Goal: Task Accomplishment & Management: Complete application form

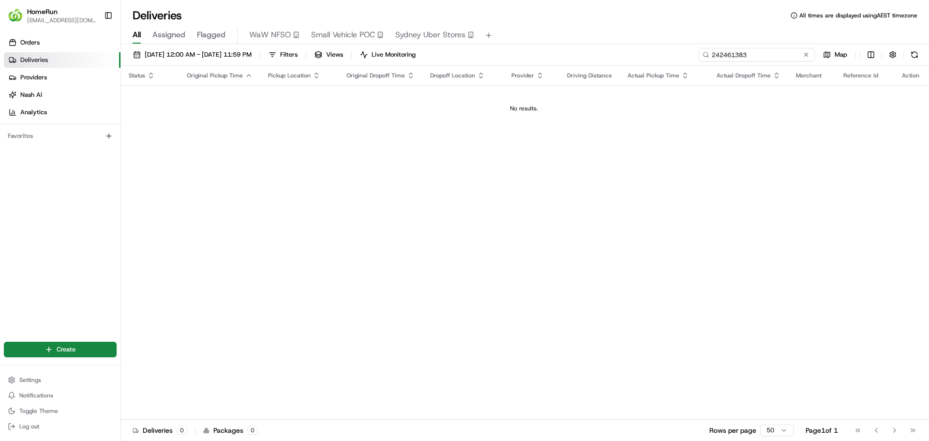
click at [775, 54] on input "242461383" at bounding box center [756, 55] width 116 height 14
type input "2"
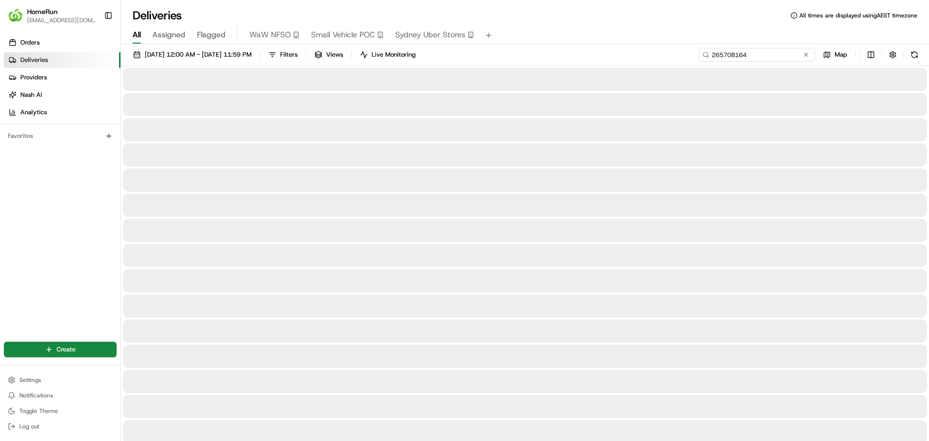
type input "265708164"
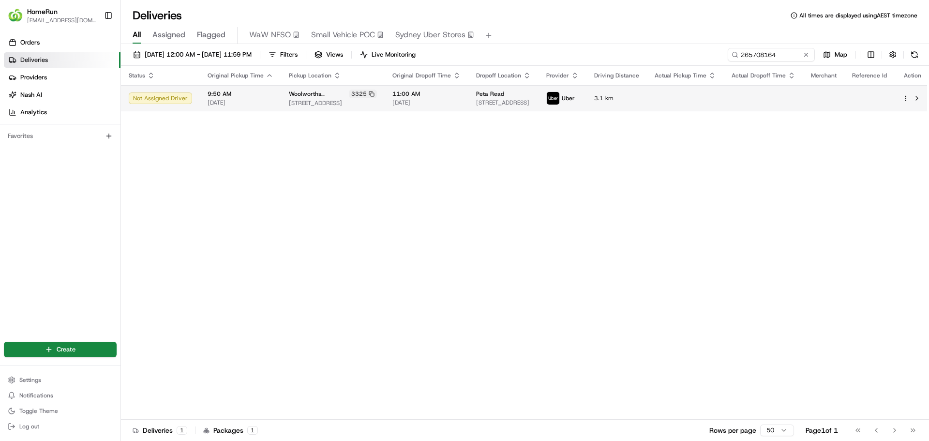
click at [901, 99] on html "HomeRun aolano1@woolworths.com.au Toggle Sidebar Orders Deliveries Providers Na…" at bounding box center [464, 220] width 929 height 441
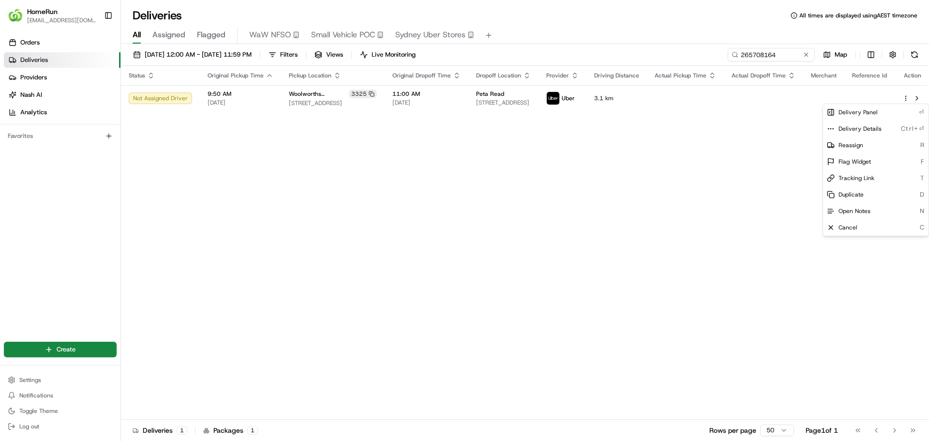
click at [803, 127] on html "HomeRun aolano1@woolworths.com.au Toggle Sidebar Orders Deliveries Providers Na…" at bounding box center [464, 220] width 929 height 441
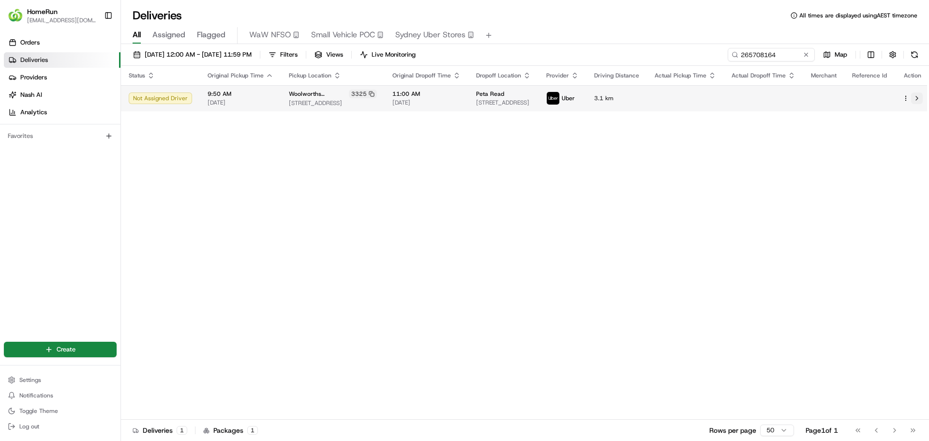
click at [914, 95] on button at bounding box center [917, 98] width 12 height 12
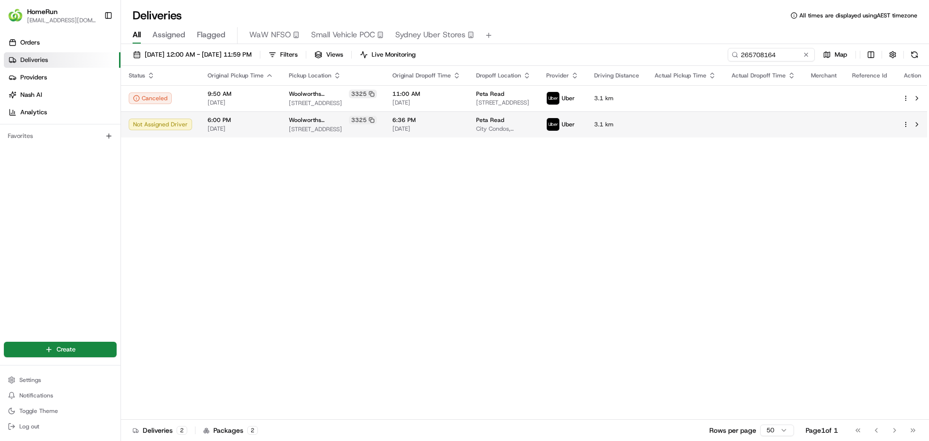
click at [901, 126] on html "HomeRun aolano1@woolworths.com.au Toggle Sidebar Orders Deliveries Providers Na…" at bounding box center [464, 220] width 929 height 441
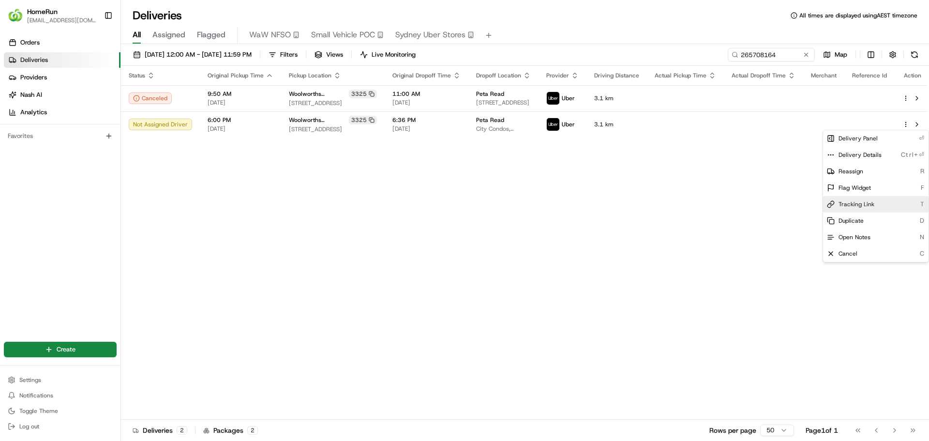
click at [879, 202] on div "Tracking Link T" at bounding box center [875, 204] width 105 height 16
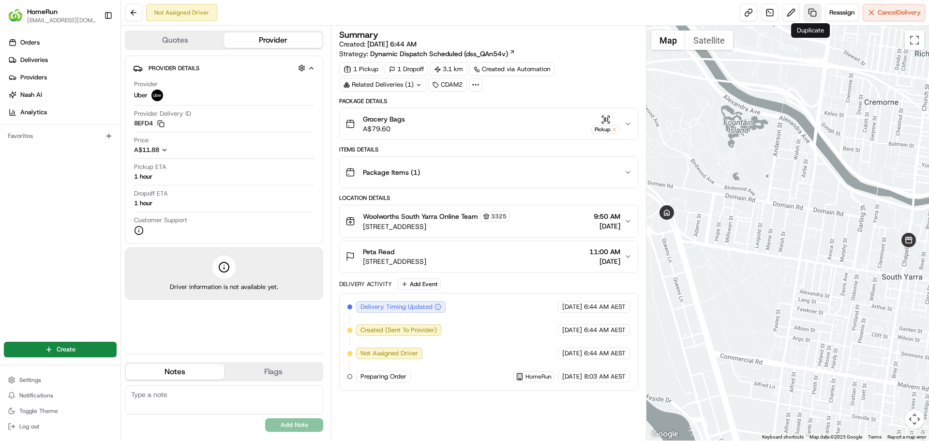
click at [807, 14] on link at bounding box center [811, 12] width 17 height 17
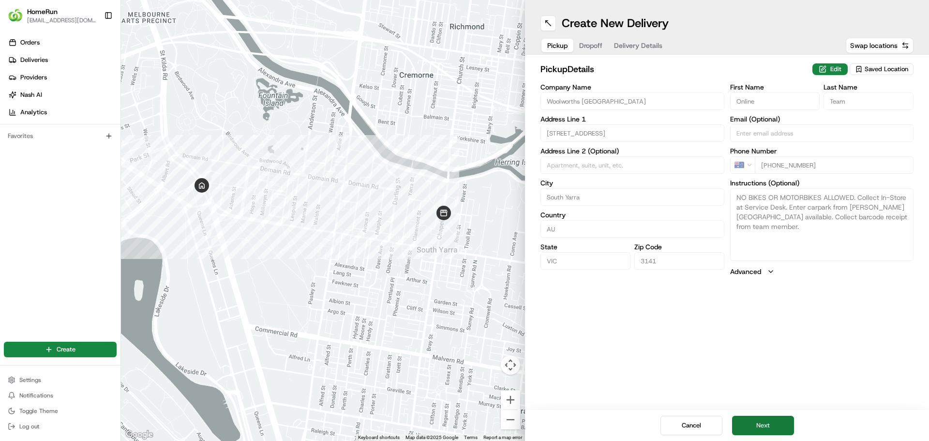
click at [767, 429] on button "Next" at bounding box center [763, 424] width 62 height 19
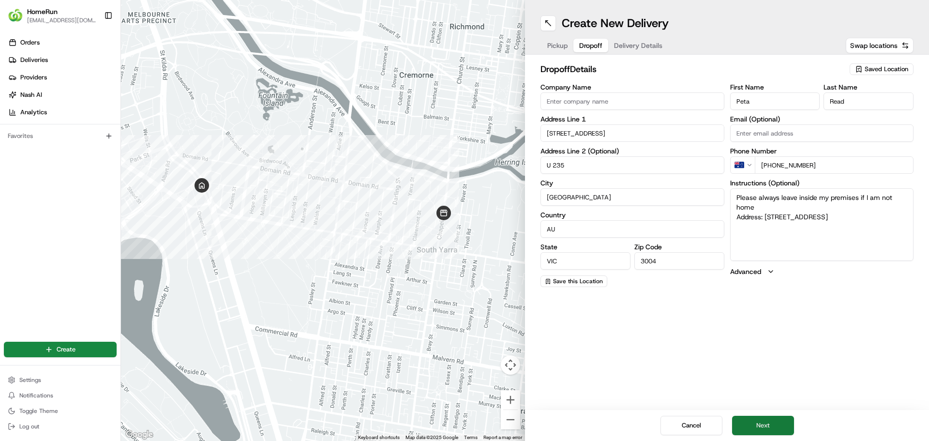
click at [759, 428] on button "Next" at bounding box center [763, 424] width 62 height 19
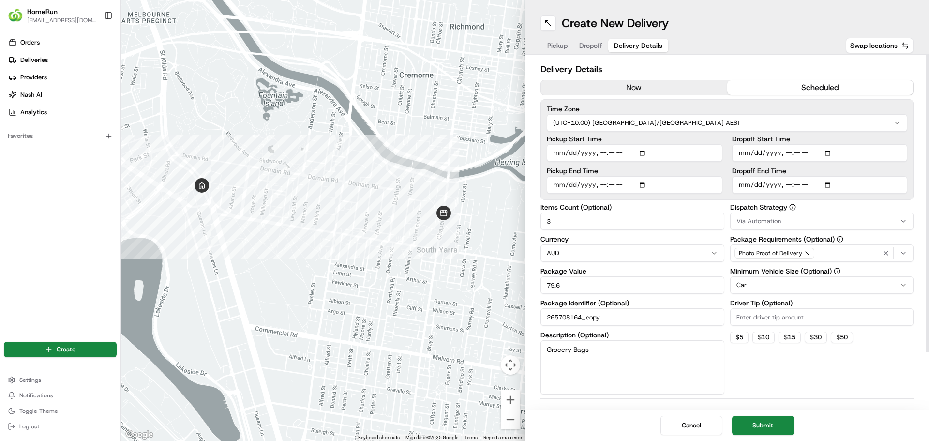
click at [645, 187] on input "Pickup End Time" at bounding box center [635, 184] width 176 height 17
type input "[DATE]T08:56"
click at [645, 152] on input "Pickup Start Time" at bounding box center [635, 152] width 176 height 17
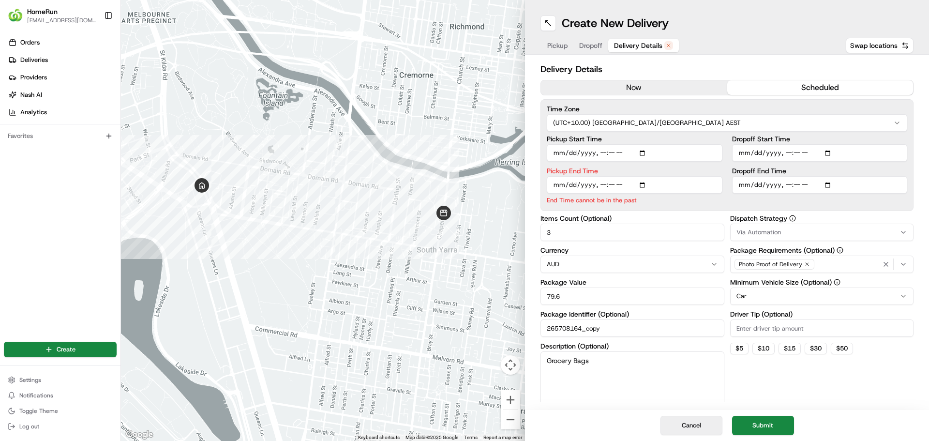
type input "[DATE]T06:00"
click at [695, 428] on button "Cancel" at bounding box center [691, 424] width 62 height 19
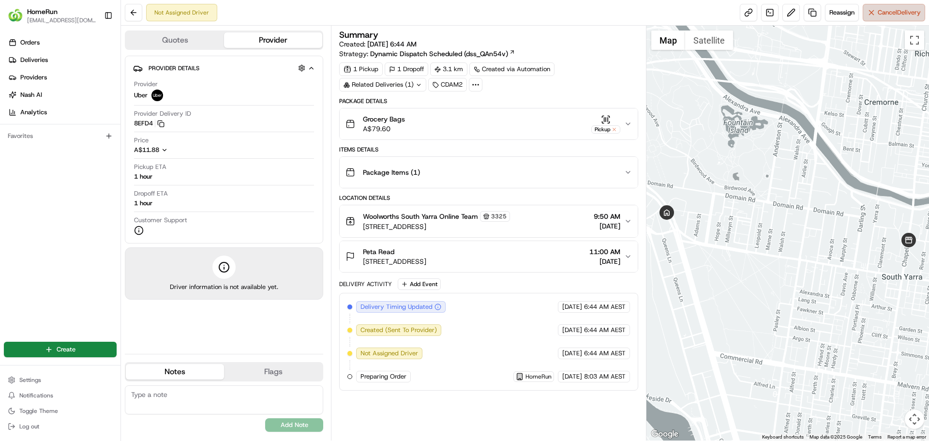
click at [868, 13] on button "Cancel Delivery" at bounding box center [893, 12] width 62 height 17
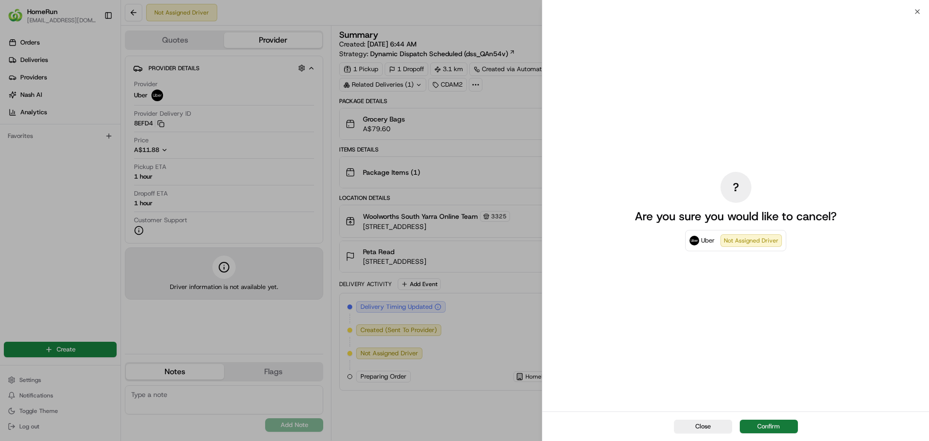
click at [766, 426] on button "Confirm" at bounding box center [769, 426] width 58 height 14
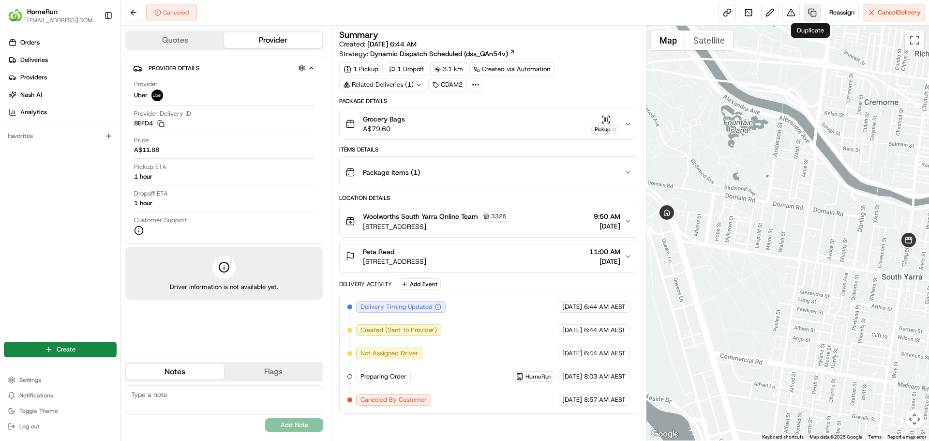
click at [809, 13] on link at bounding box center [811, 12] width 17 height 17
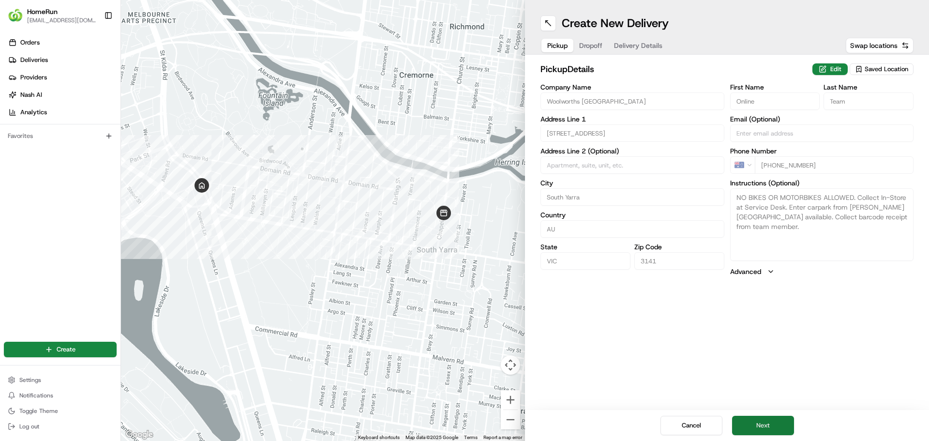
click at [770, 426] on button "Next" at bounding box center [763, 424] width 62 height 19
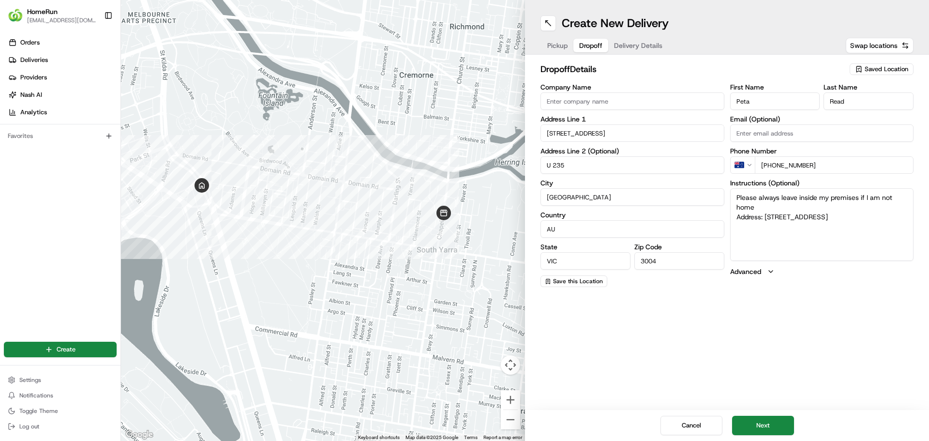
click at [893, 215] on textarea "Please always leave inside my premises if I am not home Address: [STREET_ADDRES…" at bounding box center [822, 224] width 184 height 73
click at [813, 236] on textarea "Please always leave inside my premises if I am not home Address: [STREET_ADDRES…" at bounding box center [822, 224] width 184 height 73
click at [812, 240] on textarea "Please always leave inside my premises if I am not home Address: [STREET_ADDRES…" at bounding box center [822, 224] width 184 height 73
paste textarea "0416371689"
click at [759, 208] on textarea "Please always leave inside my premises if I am not home Address: [STREET_ADDRES…" at bounding box center [822, 224] width 184 height 73
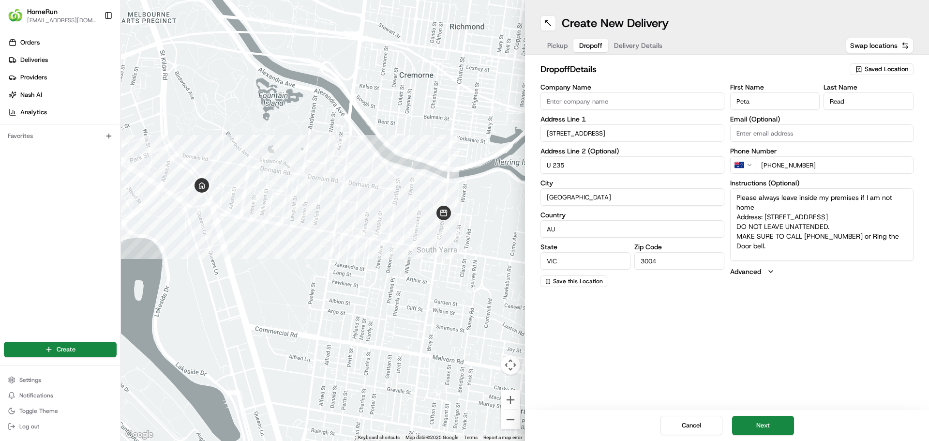
drag, startPoint x: 735, startPoint y: 195, endPoint x: 769, endPoint y: 207, distance: 36.2
click at [769, 207] on textarea "Please always leave inside my premises if I am not home Address: [STREET_ADDRES…" at bounding box center [822, 224] width 184 height 73
type textarea "Please always leave inside my premises if I am not home Address: [STREET_ADDRES…"
click at [778, 425] on button "Next" at bounding box center [763, 424] width 62 height 19
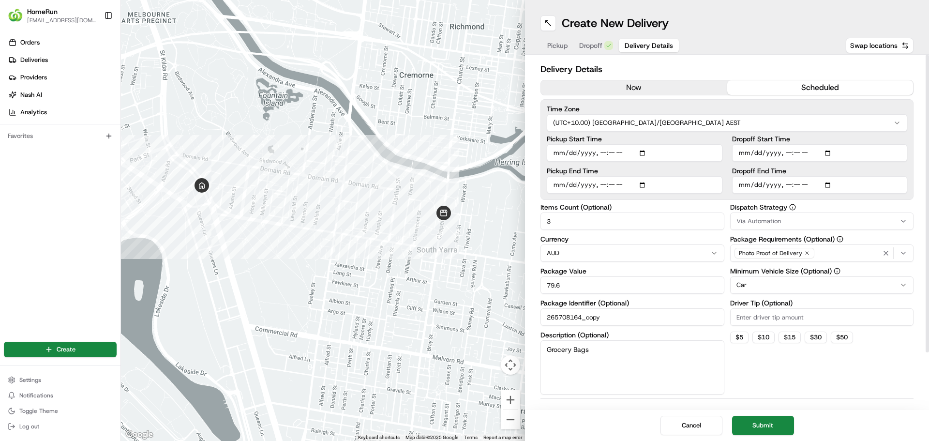
click at [645, 150] on input "Pickup Start Time" at bounding box center [635, 152] width 176 height 17
type input "[DATE]T18:00"
click at [688, 139] on label "Pickup Start Time" at bounding box center [635, 138] width 176 height 7
click at [688, 144] on input "Pickup Start Time" at bounding box center [635, 152] width 176 height 17
click at [642, 183] on input "Pickup End Time" at bounding box center [635, 184] width 176 height 17
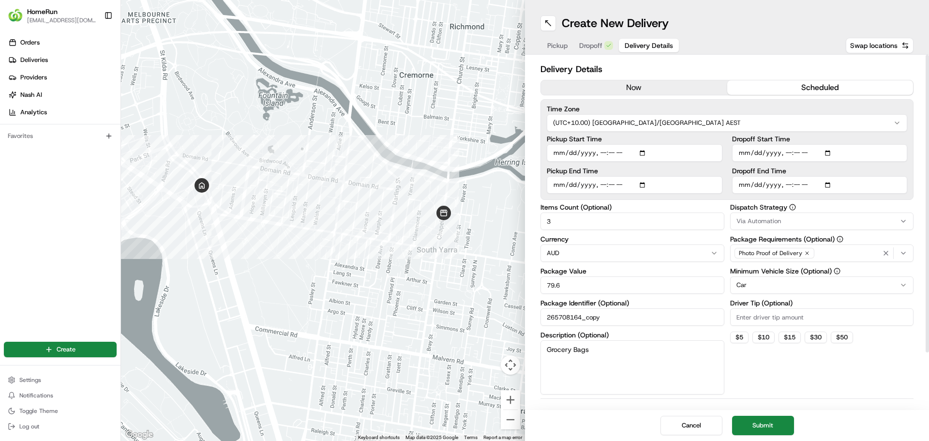
type input "[DATE]T18:10"
click at [690, 164] on div "Pickup Start Time Pickup End Time" at bounding box center [635, 164] width 176 height 58
click at [826, 154] on input "Dropoff Start Time" at bounding box center [820, 152] width 176 height 17
type input "[DATE]T18:25"
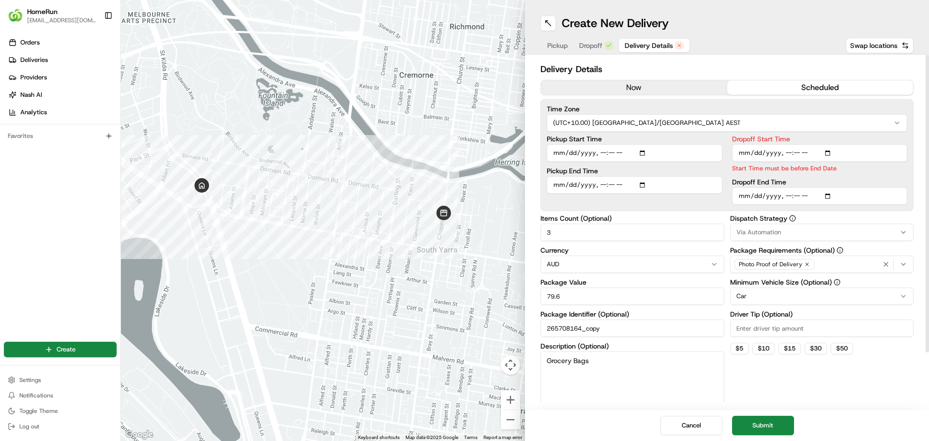
click at [882, 136] on label "Dropoff Start Time" at bounding box center [820, 138] width 176 height 7
click at [882, 144] on input "Dropoff Start Time" at bounding box center [820, 152] width 176 height 17
click at [826, 194] on input "Dropoff End Time" at bounding box center [820, 195] width 176 height 17
type input "[DATE]T18:36"
click at [829, 153] on input "Dropoff Start Time" at bounding box center [820, 152] width 176 height 17
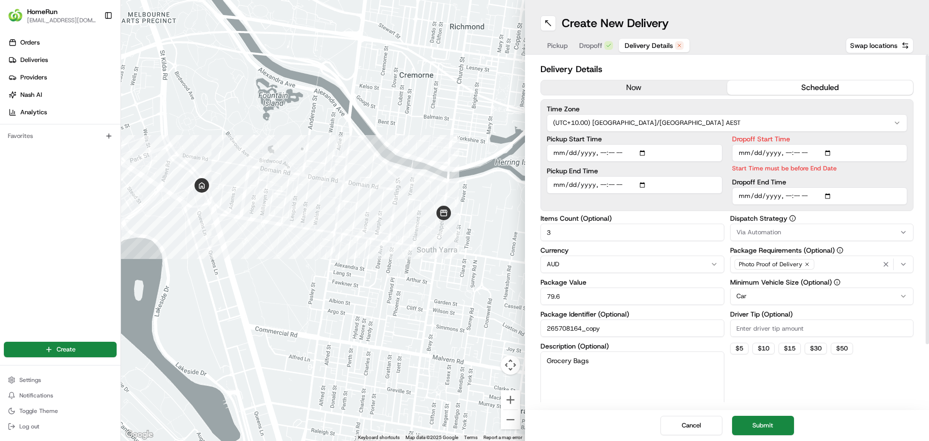
type input "[DATE]T18:26"
click at [863, 139] on label "Dropoff Start Time" at bounding box center [820, 138] width 176 height 7
click at [863, 144] on input "Dropoff Start Time" at bounding box center [820, 152] width 176 height 17
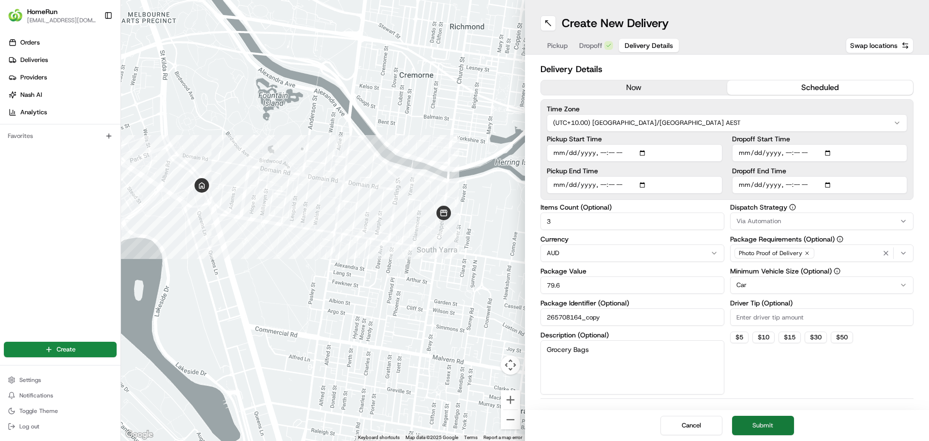
click at [779, 422] on button "Submit" at bounding box center [763, 424] width 62 height 19
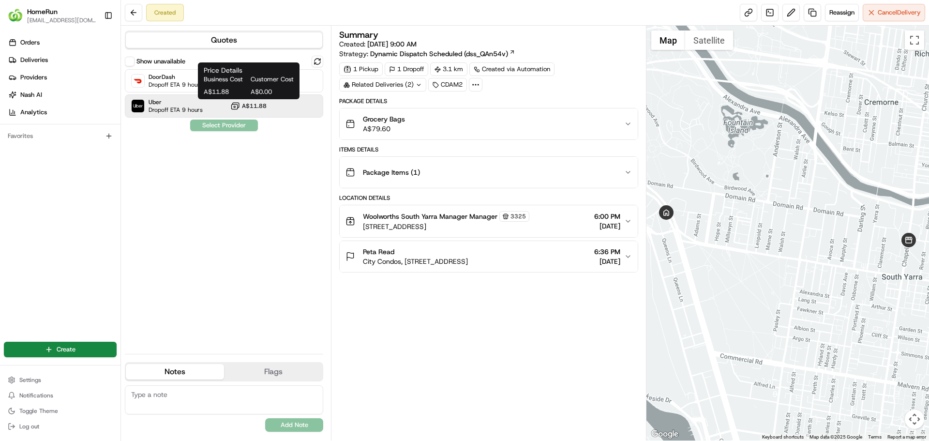
click at [255, 103] on span "A$11.88" at bounding box center [254, 106] width 25 height 8
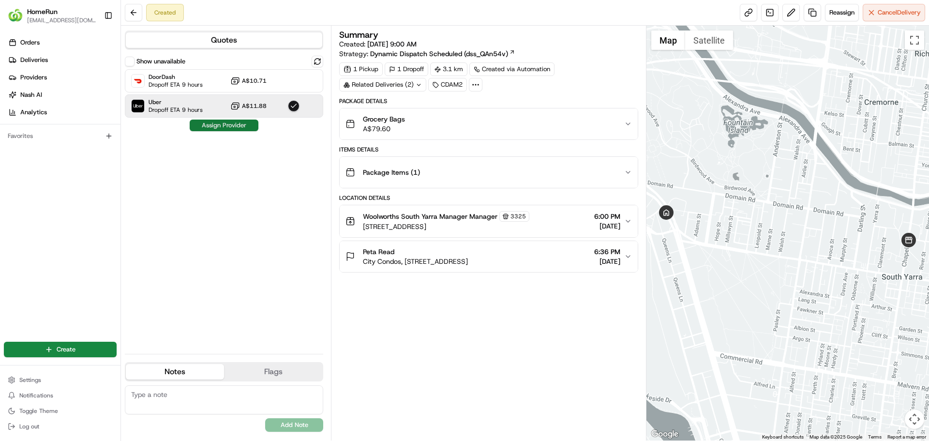
click at [247, 126] on button "Assign Provider" at bounding box center [224, 125] width 69 height 12
